Goal: Task Accomplishment & Management: Use online tool/utility

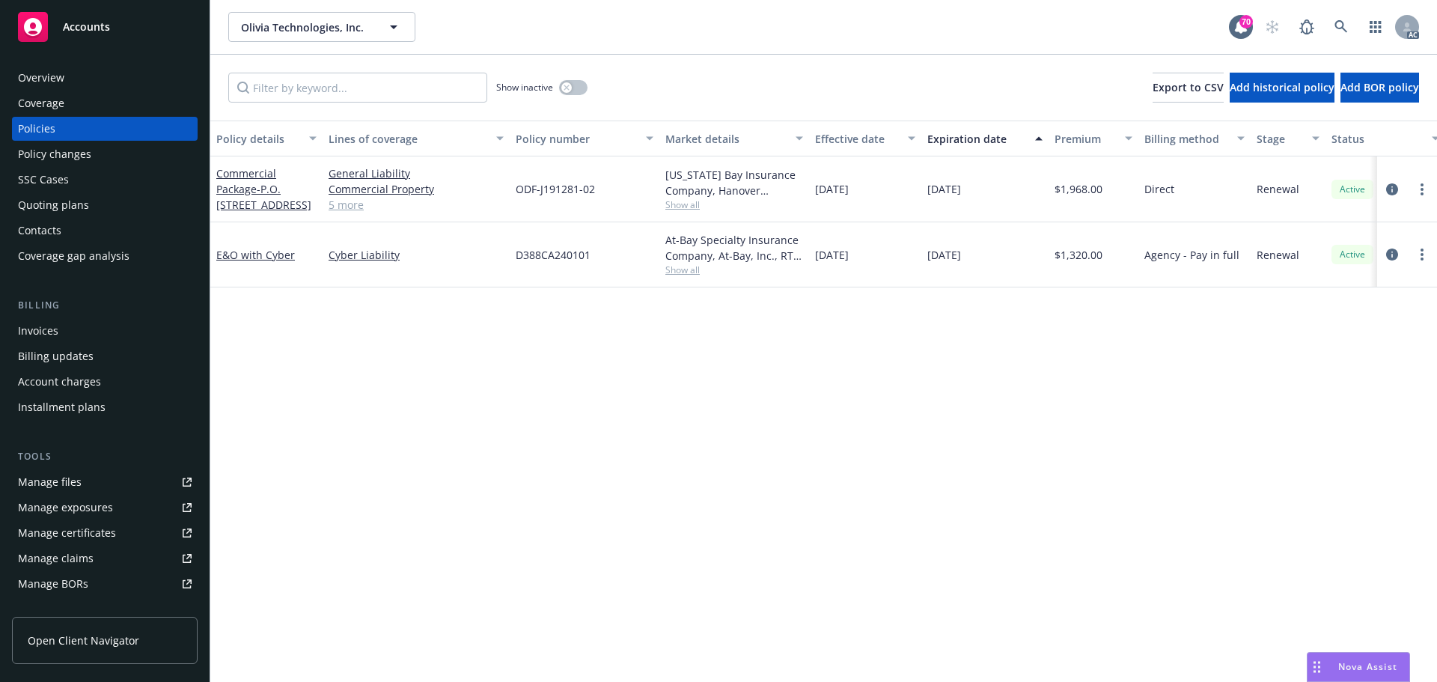
click at [103, 478] on link "Manage files" at bounding box center [105, 482] width 186 height 24
click at [82, 159] on div "Policy changes" at bounding box center [54, 154] width 73 height 24
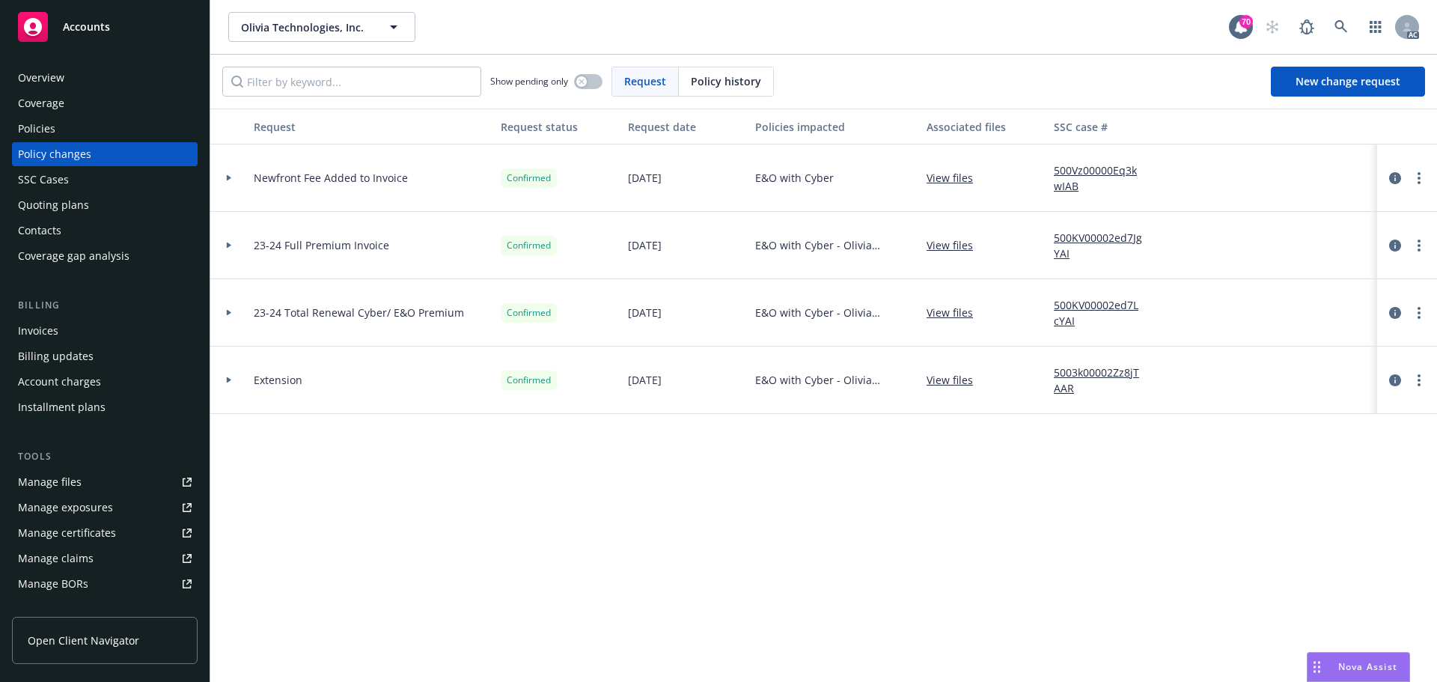
click at [513, 475] on div "Request Request status Request date Policies impacted Associated files SSC case…" at bounding box center [823, 395] width 1227 height 573
click at [228, 174] on div at bounding box center [228, 177] width 37 height 67
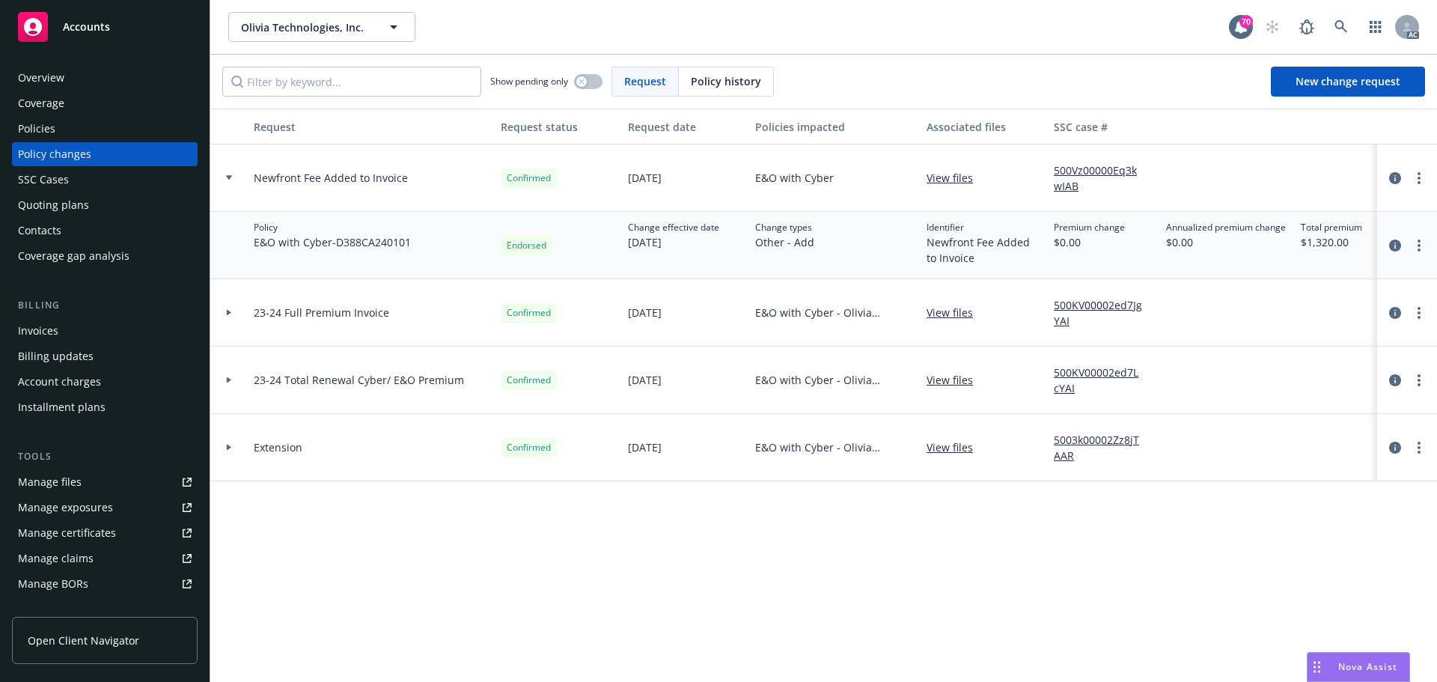
click at [225, 180] on div at bounding box center [228, 177] width 37 height 67
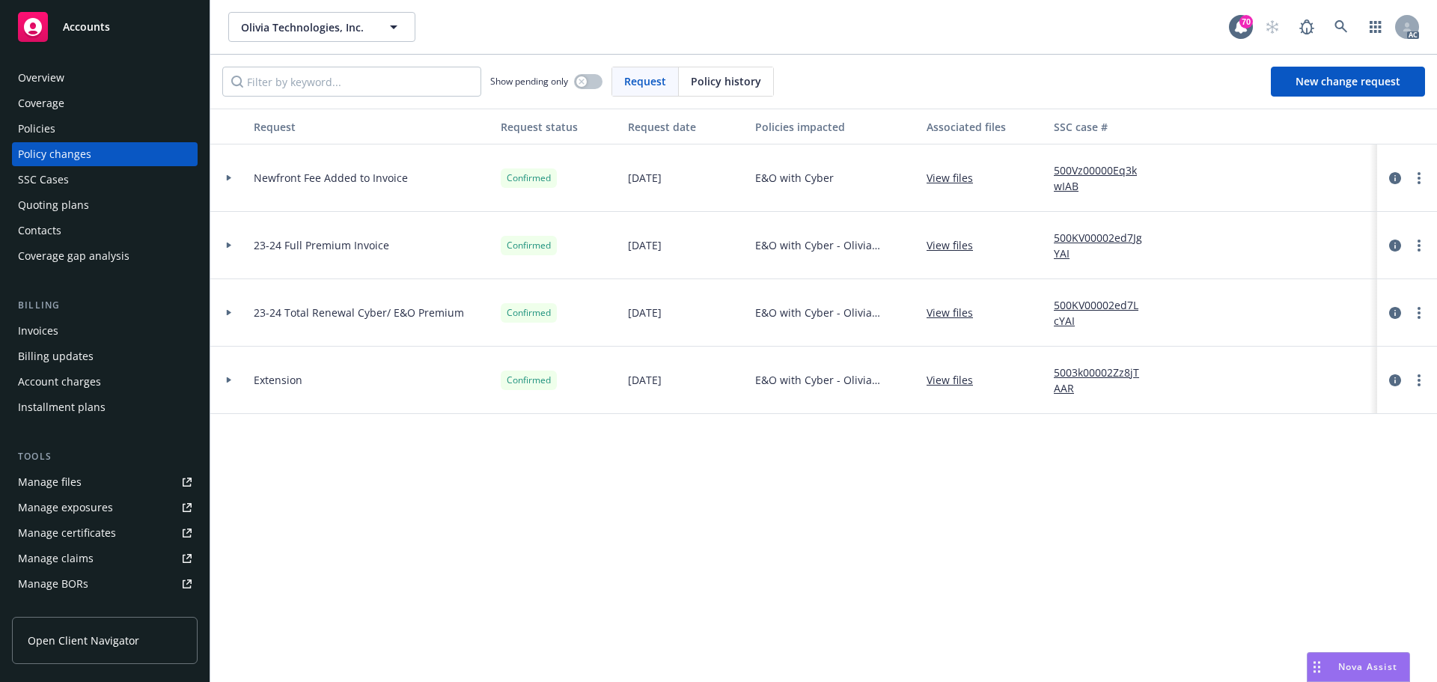
click at [47, 127] on div "Policies" at bounding box center [36, 129] width 37 height 24
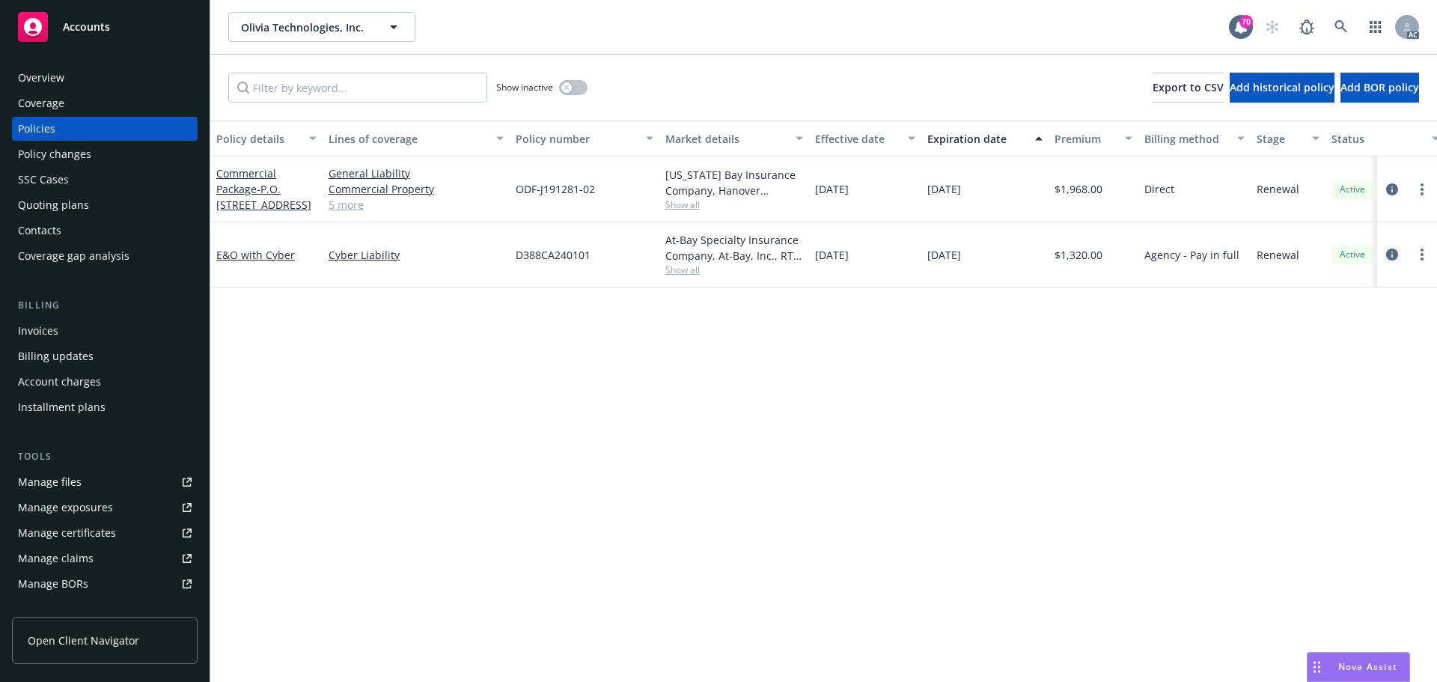
click at [1390, 257] on icon "circleInformation" at bounding box center [1392, 255] width 12 height 12
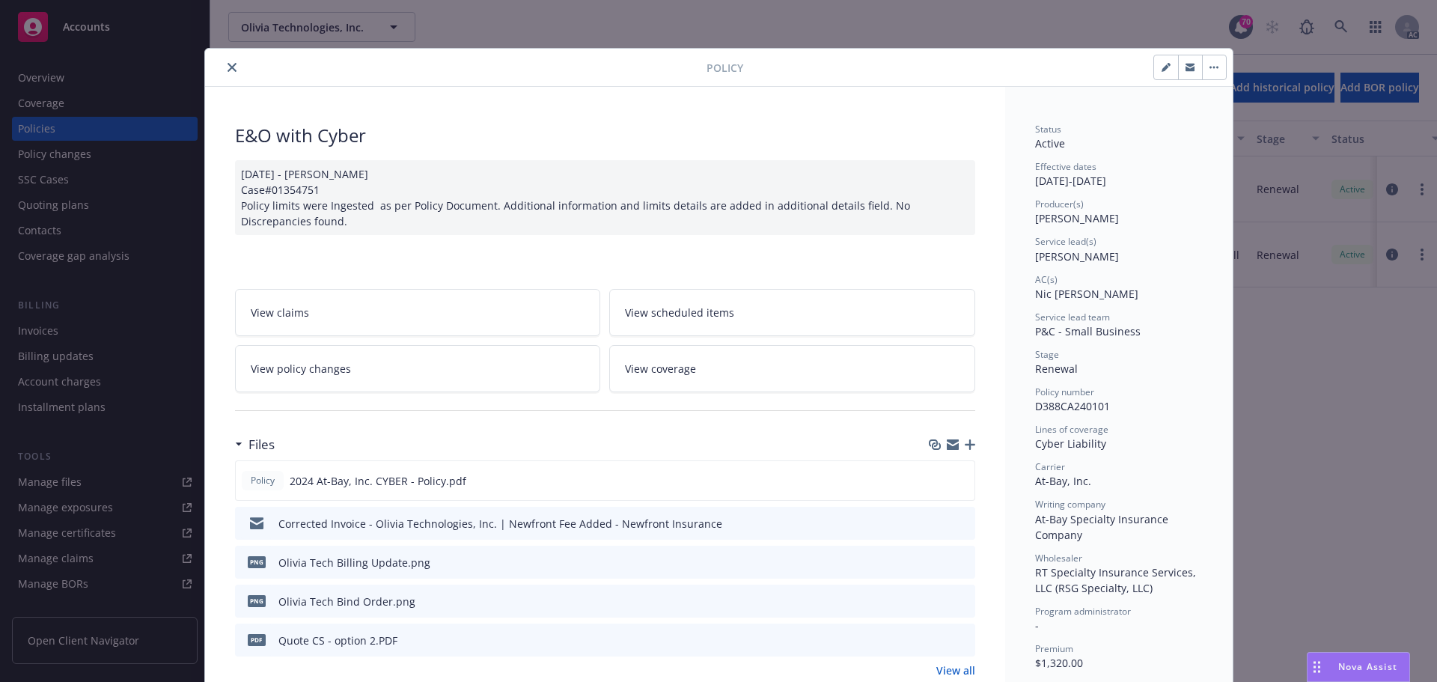
click at [1113, 427] on div "Lines of coverage" at bounding box center [1119, 429] width 168 height 13
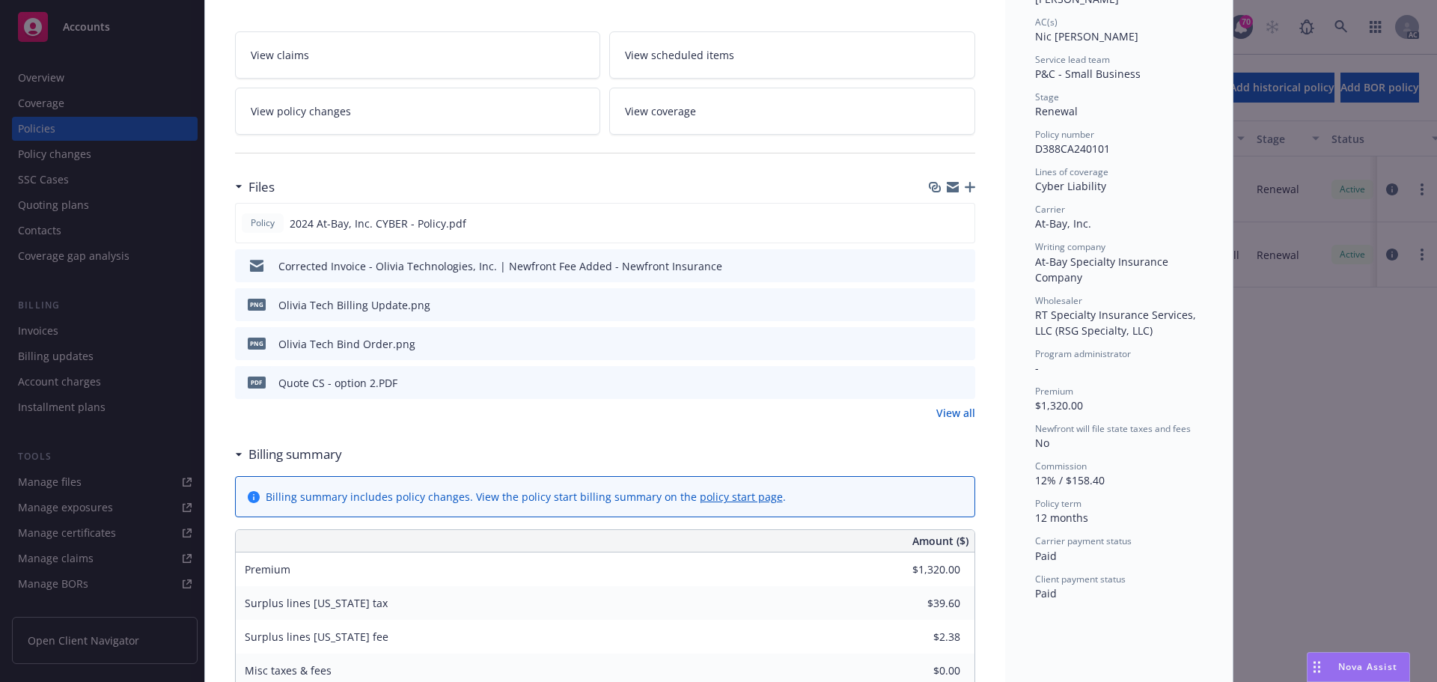
scroll to position [150, 0]
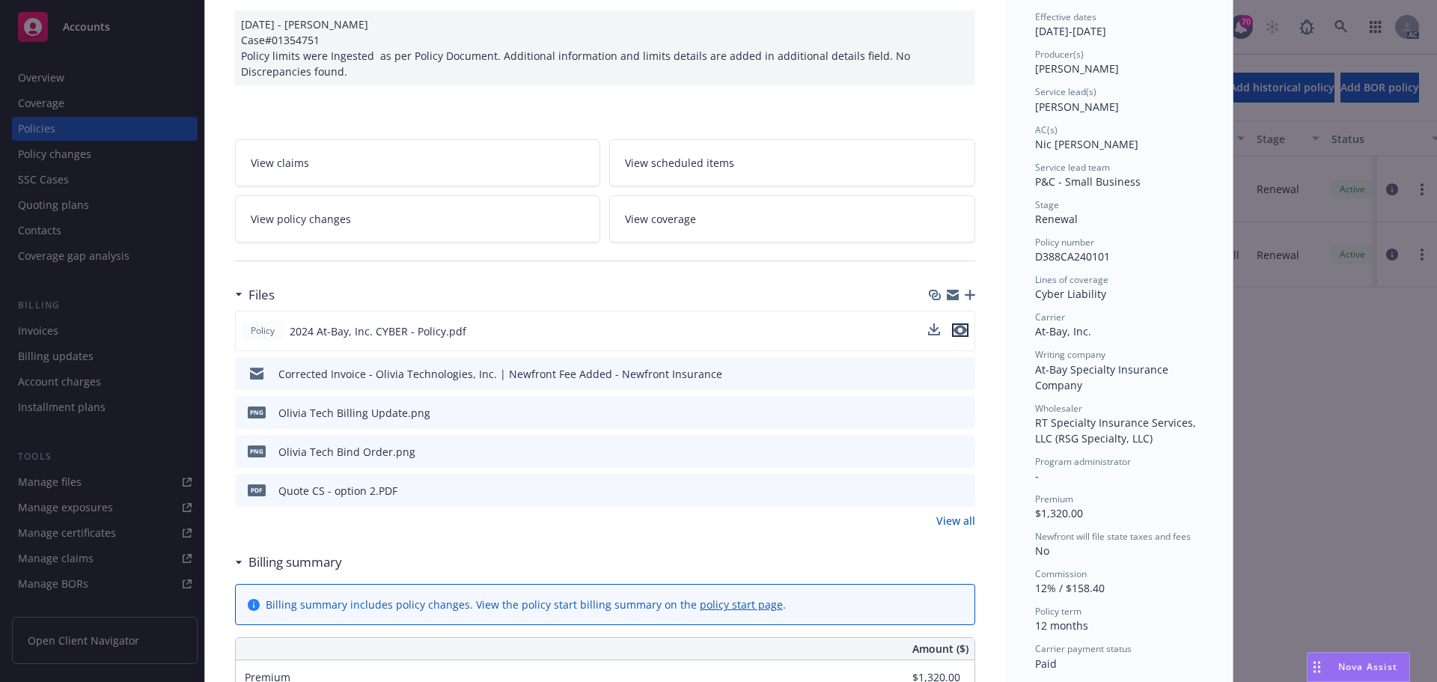
click at [956, 328] on icon "preview file" at bounding box center [960, 330] width 13 height 10
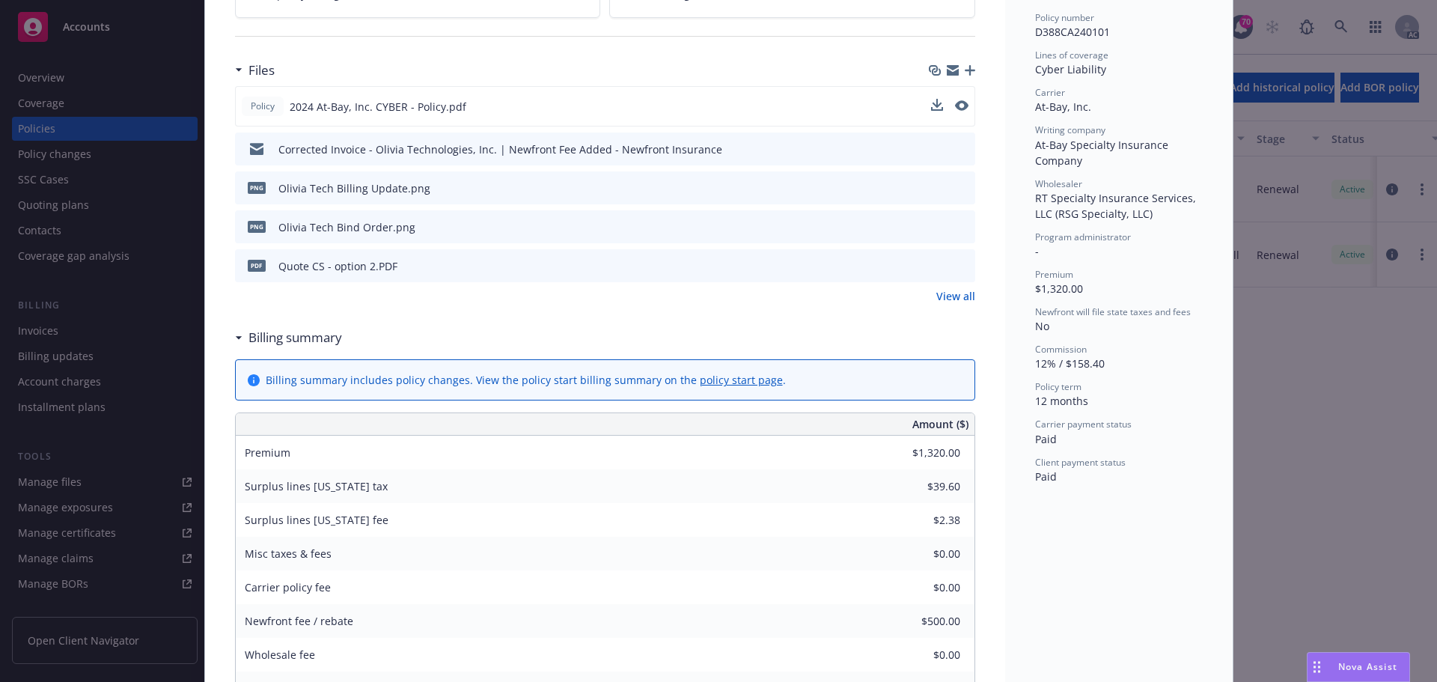
scroll to position [449, 0]
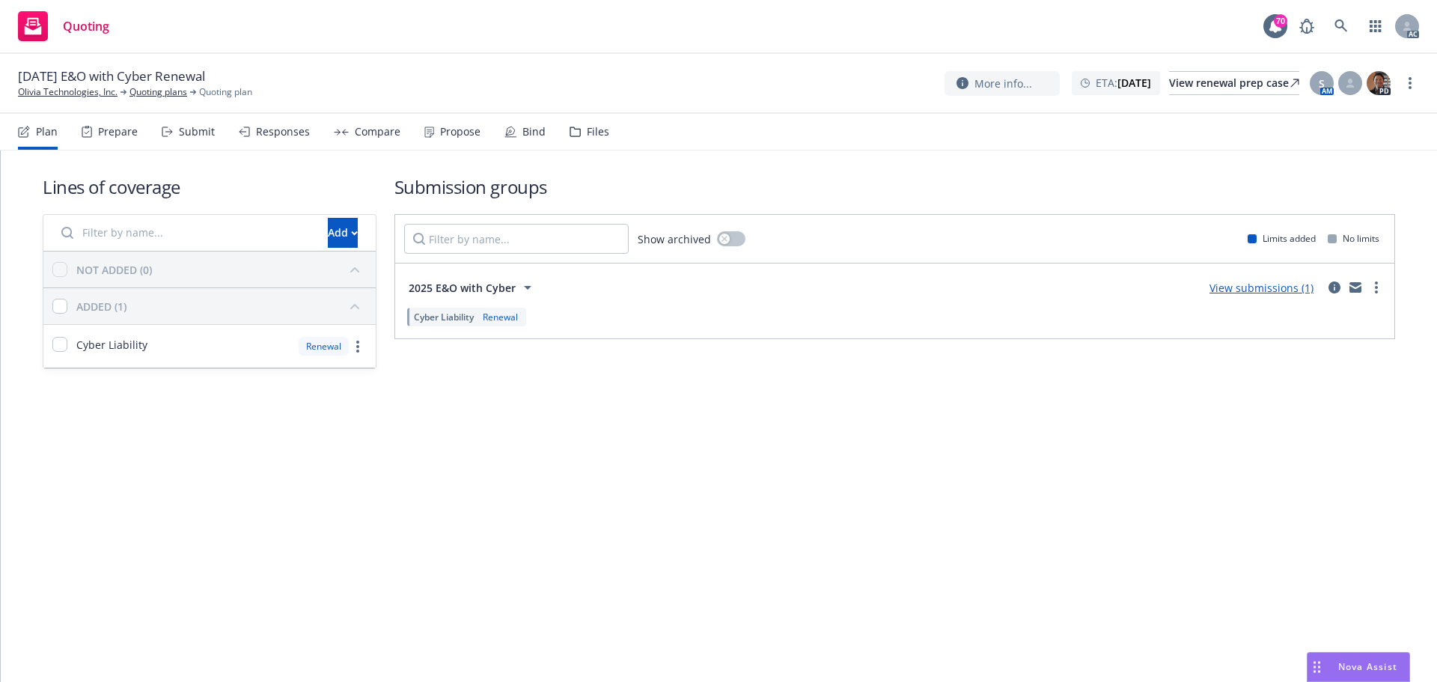
click at [195, 143] on div "Submit" at bounding box center [188, 132] width 53 height 36
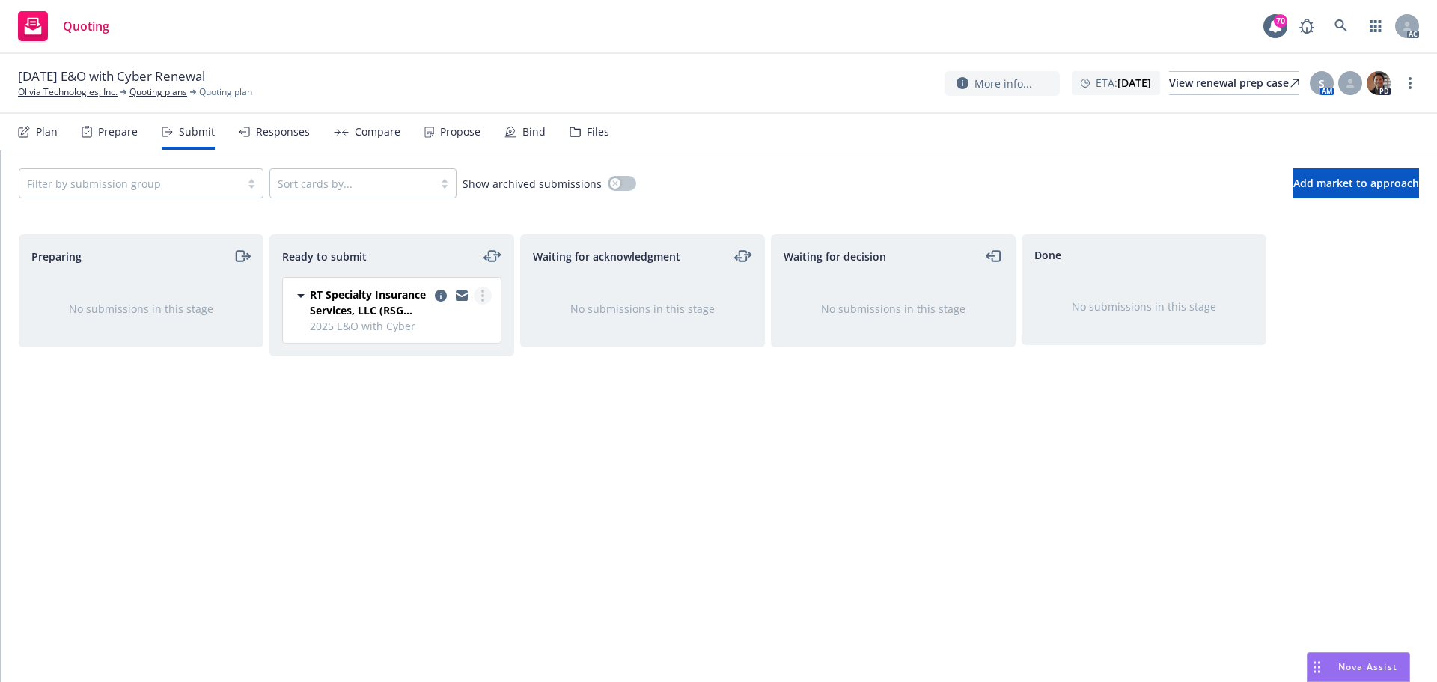
click at [485, 293] on link "more" at bounding box center [483, 296] width 18 height 18
click at [431, 350] on span "Log acknowledgement" at bounding box center [414, 356] width 147 height 14
